Goal: Information Seeking & Learning: Learn about a topic

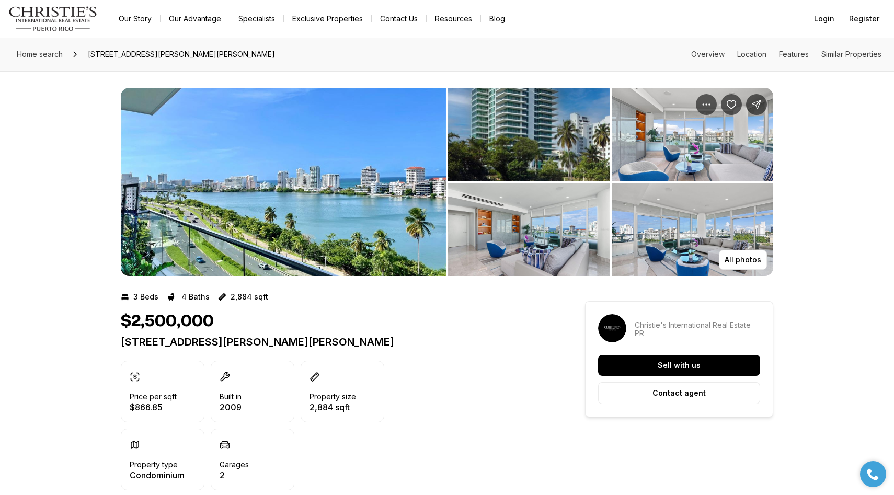
click at [304, 233] on img "View image gallery" at bounding box center [283, 182] width 325 height 188
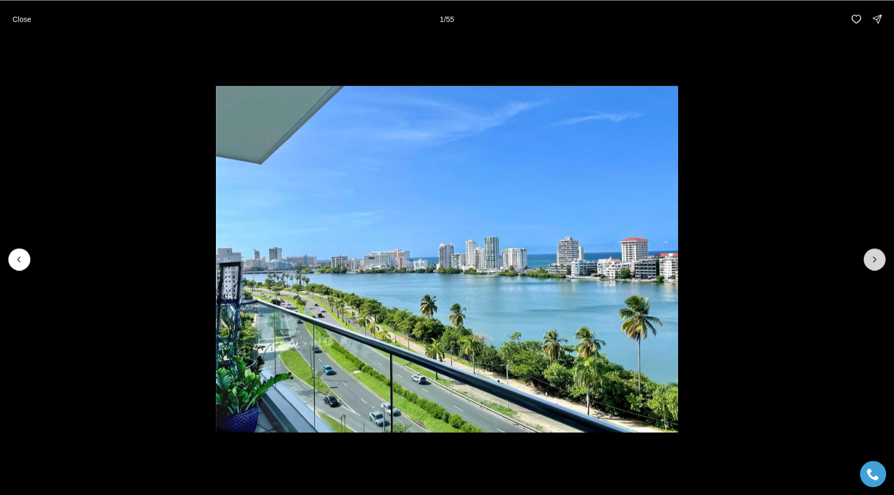
click at [880, 260] on button "Next slide" at bounding box center [875, 259] width 22 height 22
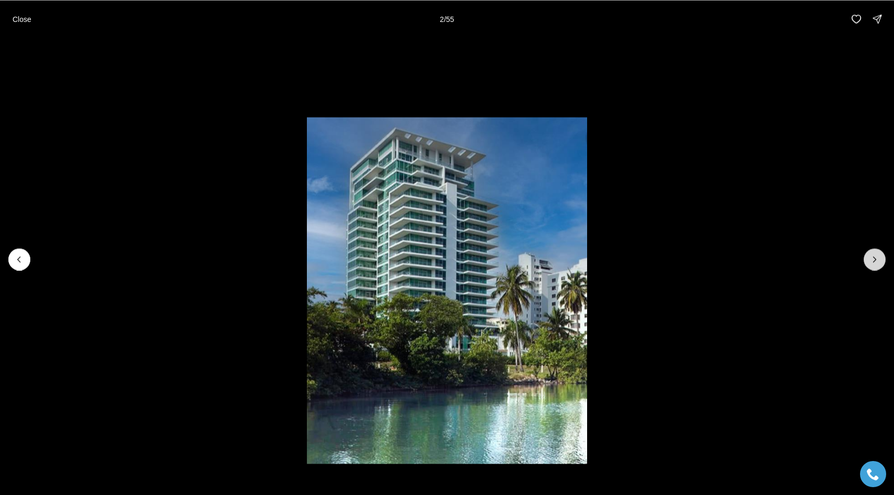
click at [880, 260] on button "Next slide" at bounding box center [875, 259] width 22 height 22
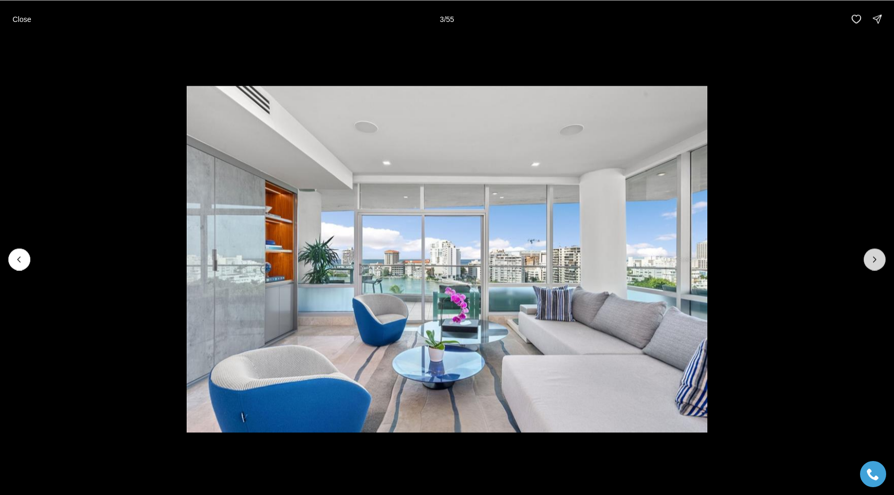
click at [880, 260] on button "Next slide" at bounding box center [875, 259] width 22 height 22
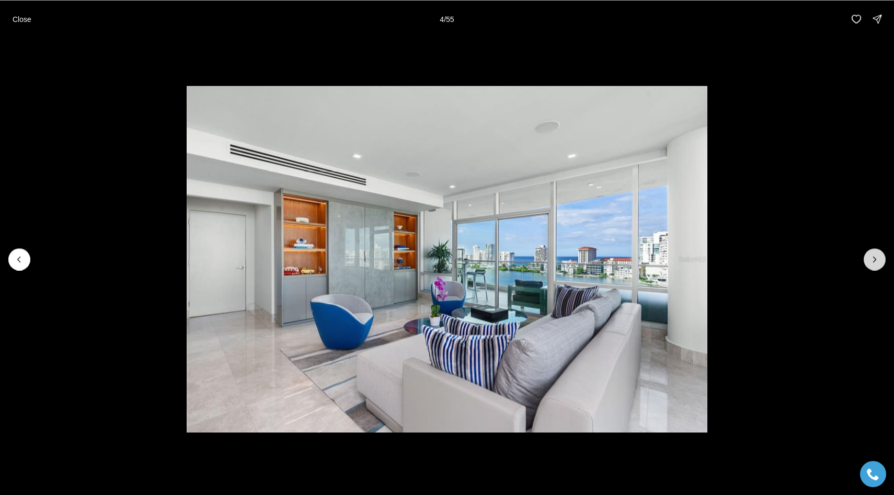
click at [880, 260] on button "Next slide" at bounding box center [875, 259] width 22 height 22
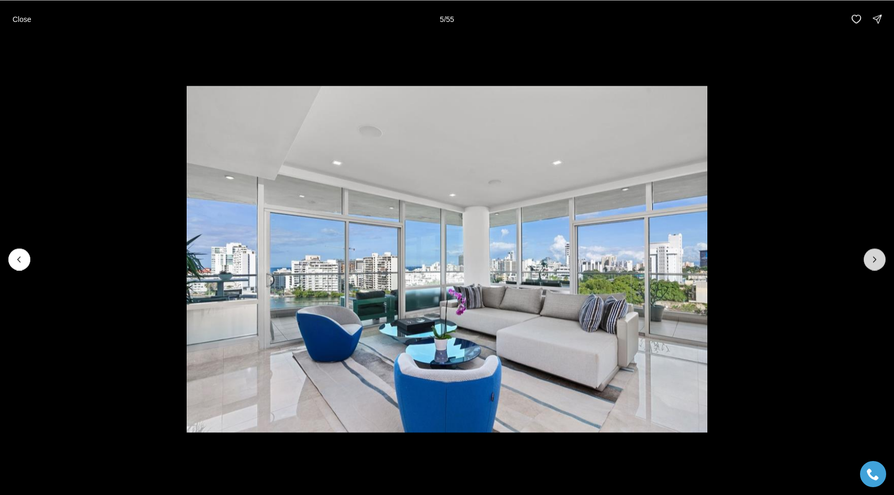
click at [880, 260] on button "Next slide" at bounding box center [875, 259] width 22 height 22
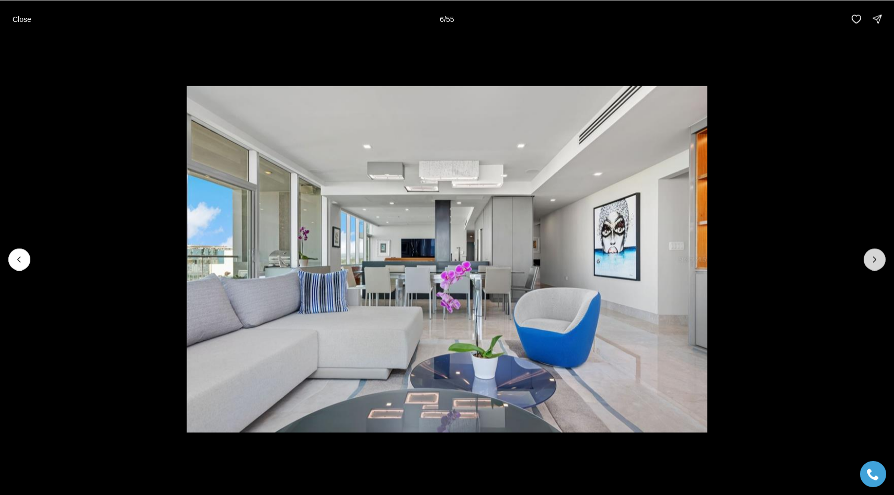
click at [880, 260] on button "Next slide" at bounding box center [875, 259] width 22 height 22
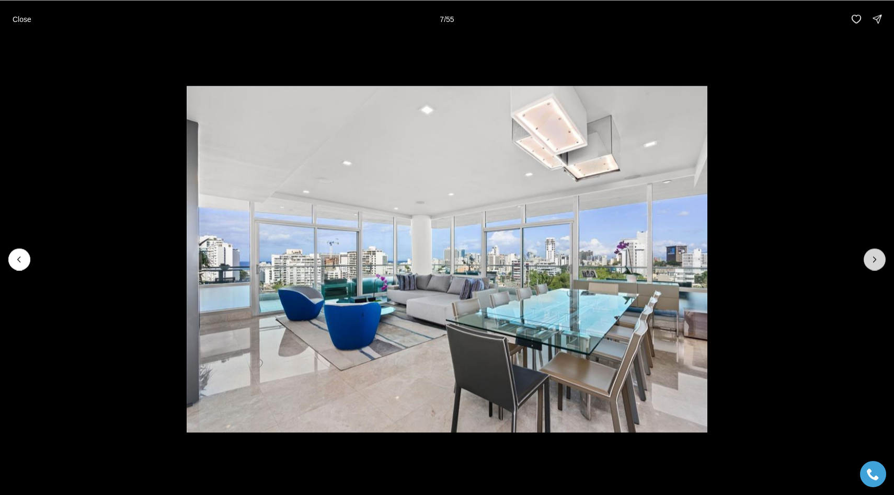
click at [880, 260] on button "Next slide" at bounding box center [875, 259] width 22 height 22
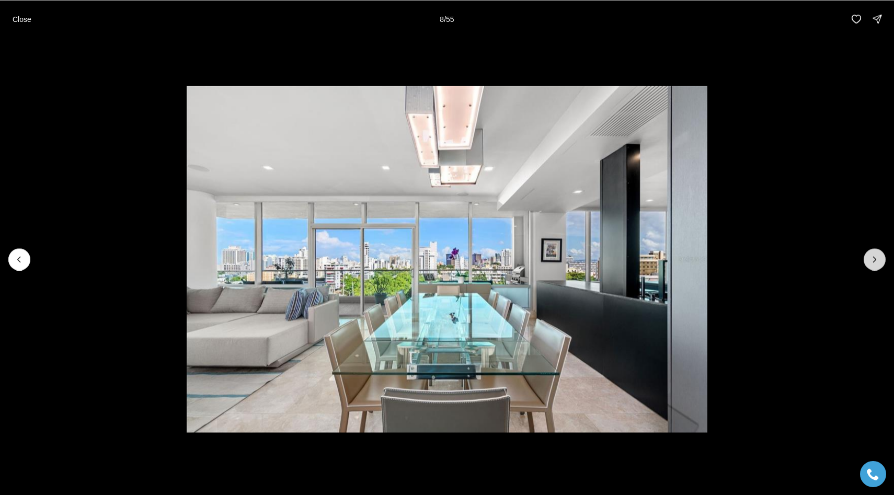
click at [880, 260] on button "Next slide" at bounding box center [875, 259] width 22 height 22
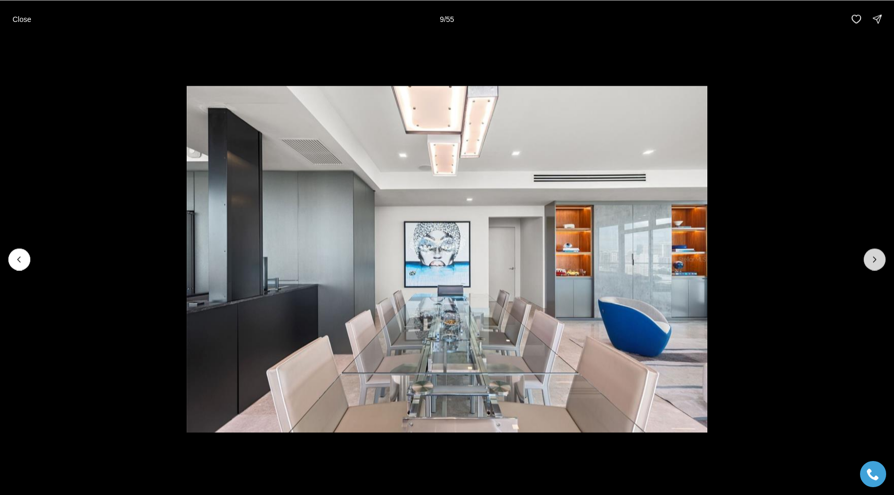
click at [880, 260] on button "Next slide" at bounding box center [875, 259] width 22 height 22
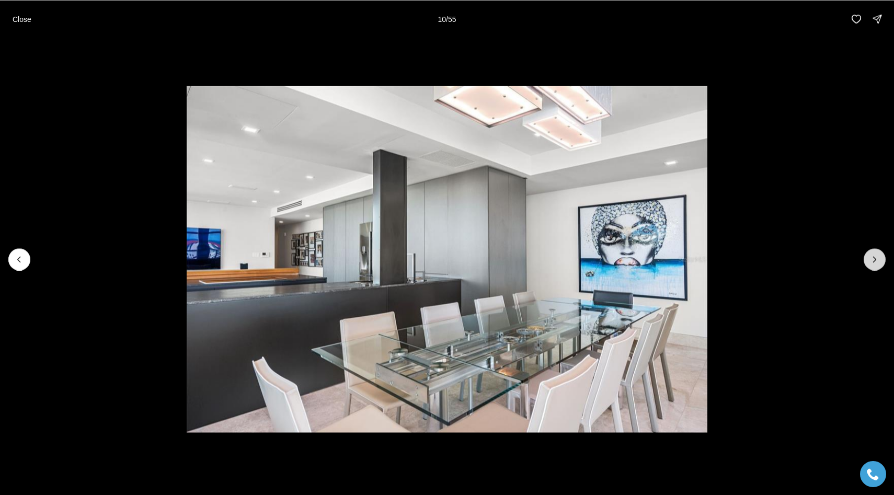
click at [880, 260] on button "Next slide" at bounding box center [875, 259] width 22 height 22
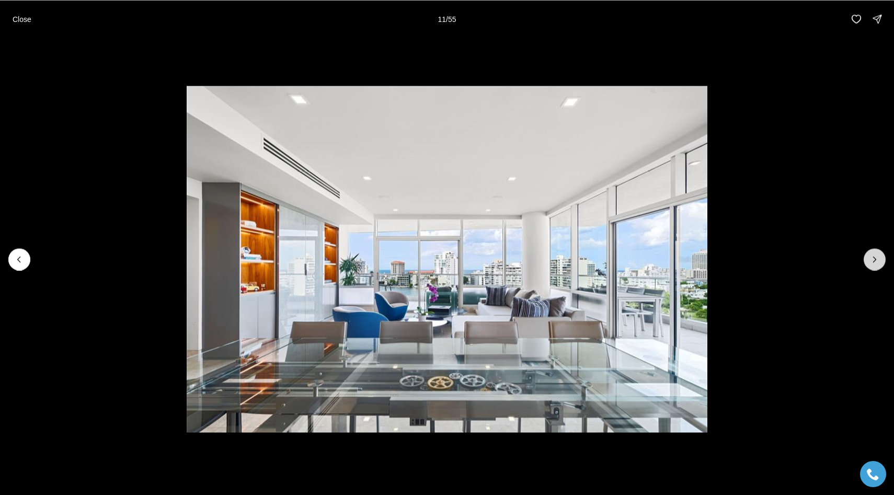
click at [880, 260] on button "Next slide" at bounding box center [875, 259] width 22 height 22
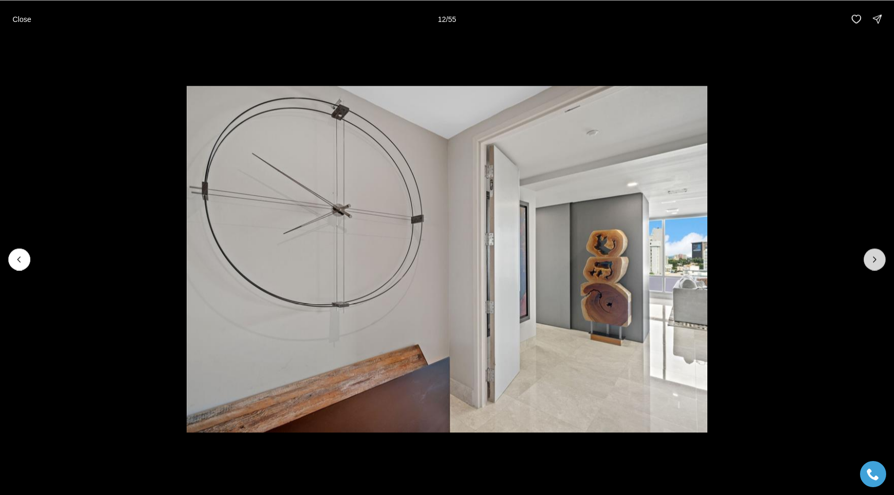
click at [880, 260] on button "Next slide" at bounding box center [875, 259] width 22 height 22
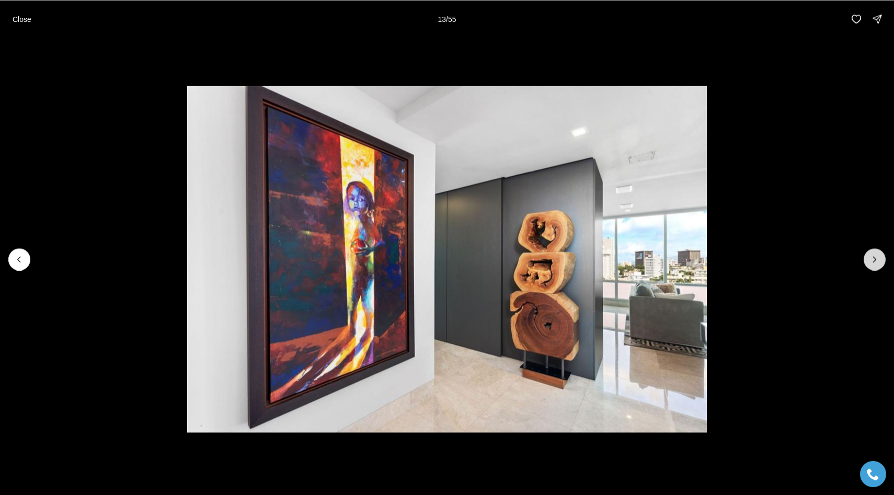
click at [880, 260] on button "Next slide" at bounding box center [875, 259] width 22 height 22
